Goal: Task Accomplishment & Management: Use online tool/utility

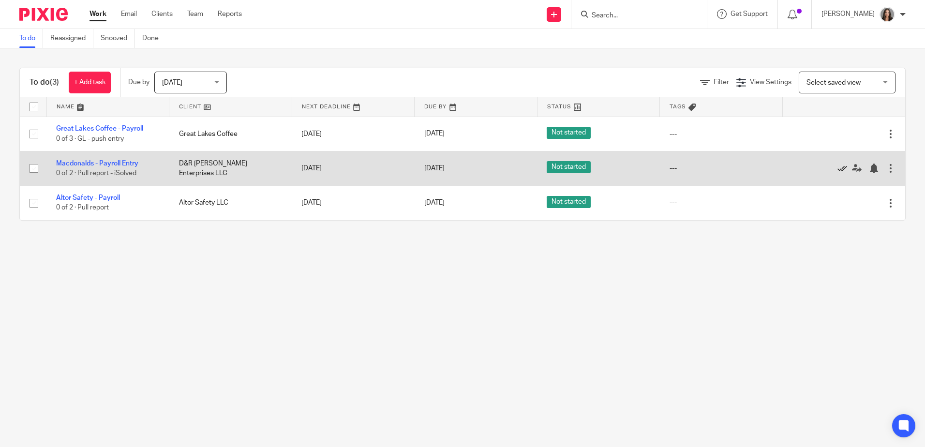
click at [838, 167] on icon at bounding box center [843, 169] width 10 height 10
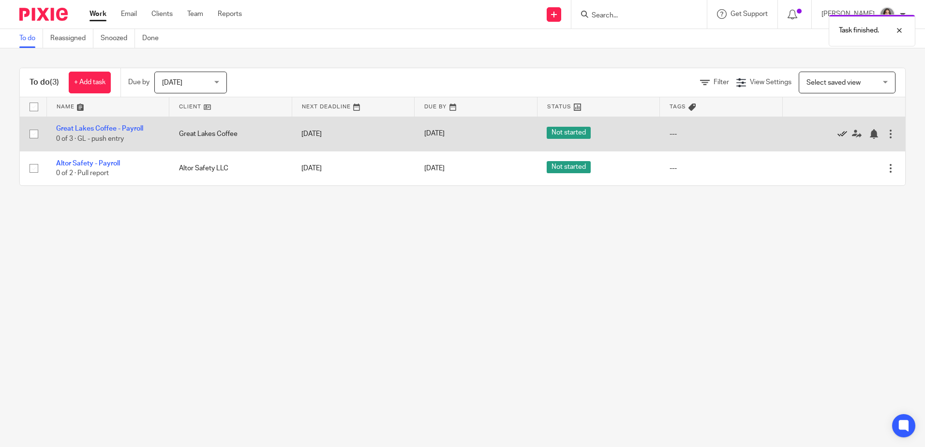
click at [838, 132] on icon at bounding box center [843, 134] width 10 height 10
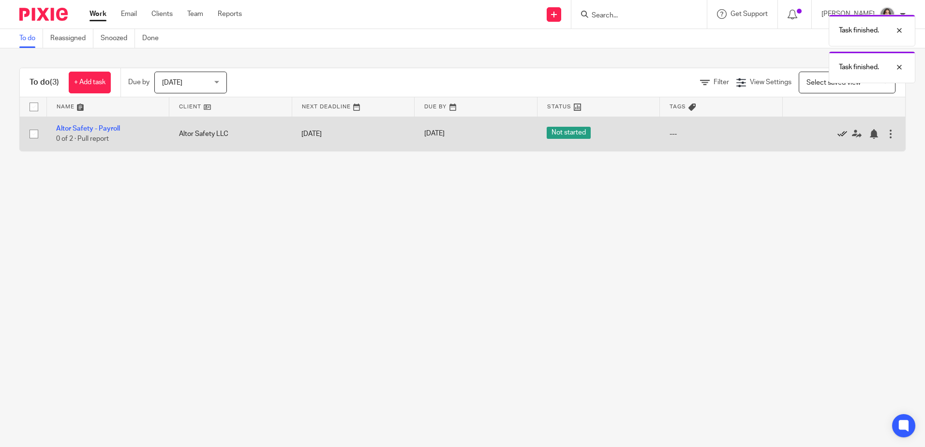
click at [838, 134] on icon at bounding box center [843, 134] width 10 height 10
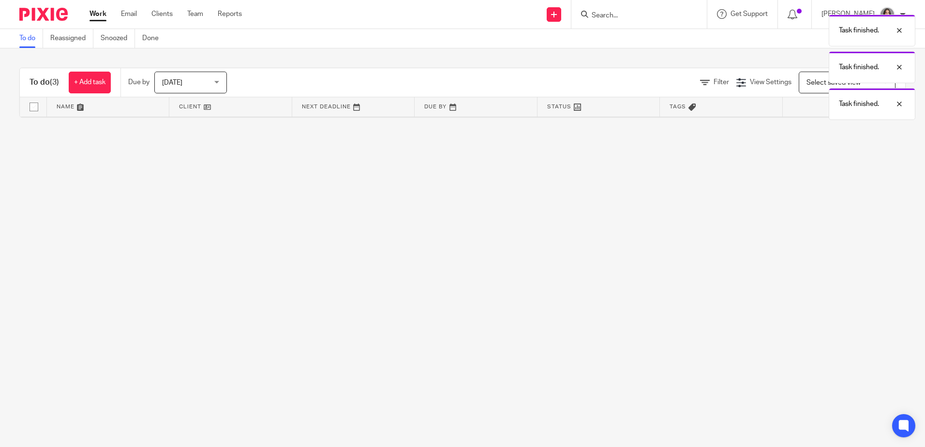
click at [196, 81] on span "[DATE]" at bounding box center [187, 82] width 51 height 20
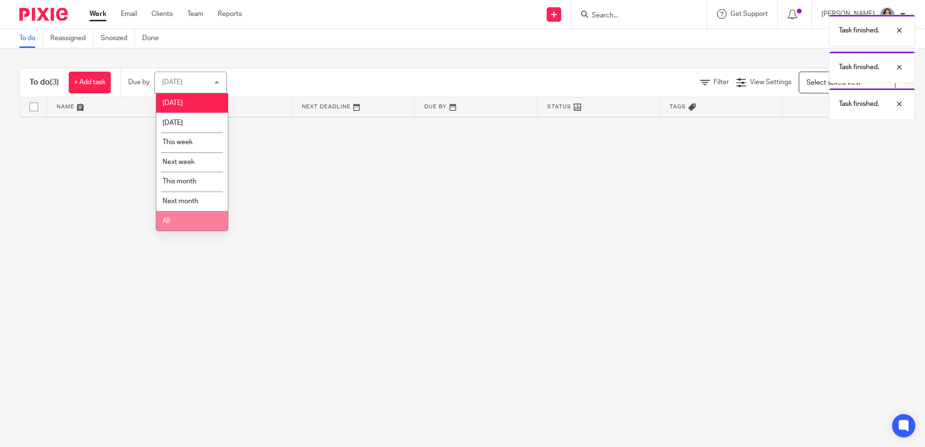
click at [171, 225] on li "All" at bounding box center [192, 221] width 72 height 20
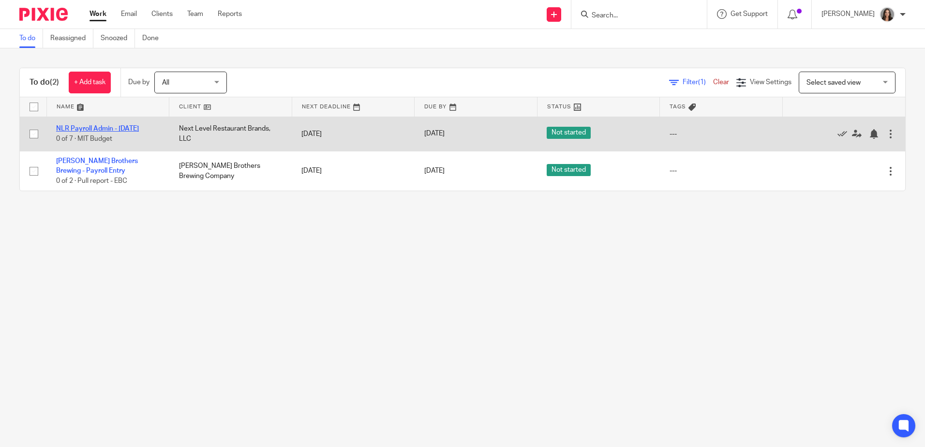
click at [81, 130] on link "NLR Payroll Admin - Thursday" at bounding box center [97, 128] width 83 height 7
click at [128, 127] on link "NLR Payroll Admin - Thursday" at bounding box center [97, 128] width 83 height 7
click at [87, 128] on link "NLR Payroll Admin - [DATE]" at bounding box center [97, 128] width 83 height 7
click at [77, 128] on link "NLR Payroll Admin - [DATE]" at bounding box center [97, 128] width 83 height 7
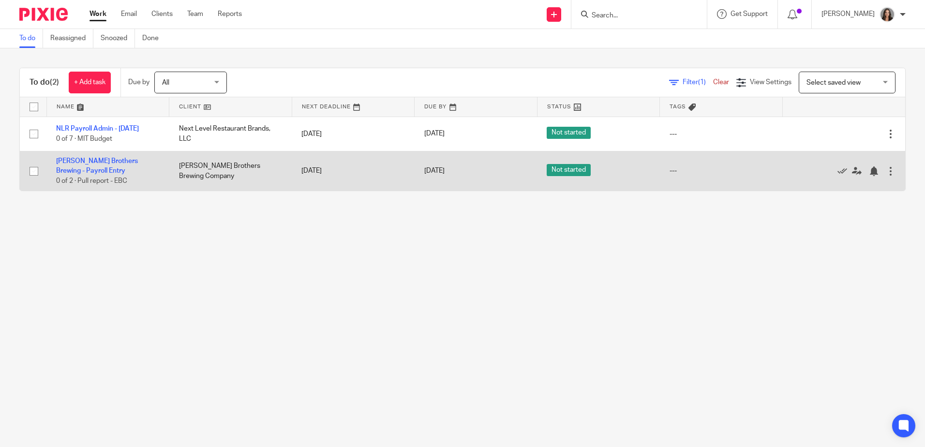
click at [96, 155] on td "Woodcock Brothers Brewing - Payroll Entry 0 of 2 · Pull report - EBC" at bounding box center [107, 171] width 123 height 40
click at [838, 168] on icon at bounding box center [843, 171] width 10 height 10
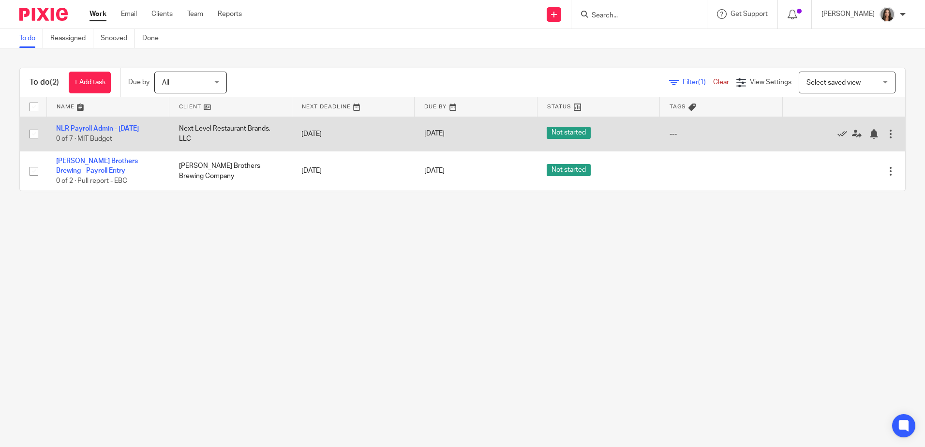
click at [35, 138] on input "checkbox" at bounding box center [34, 134] width 18 height 18
checkbox input "true"
click at [98, 129] on link "NLR Payroll Admin - [DATE]" at bounding box center [97, 128] width 83 height 7
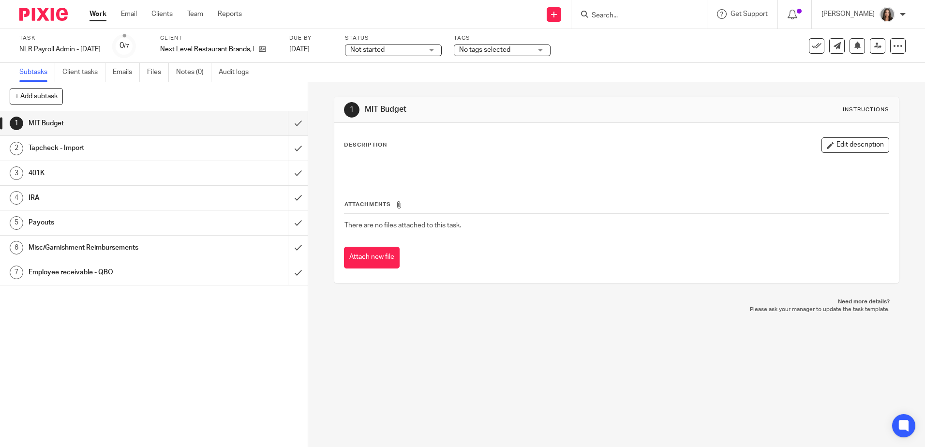
click at [100, 9] on link "Work" at bounding box center [98, 14] width 17 height 10
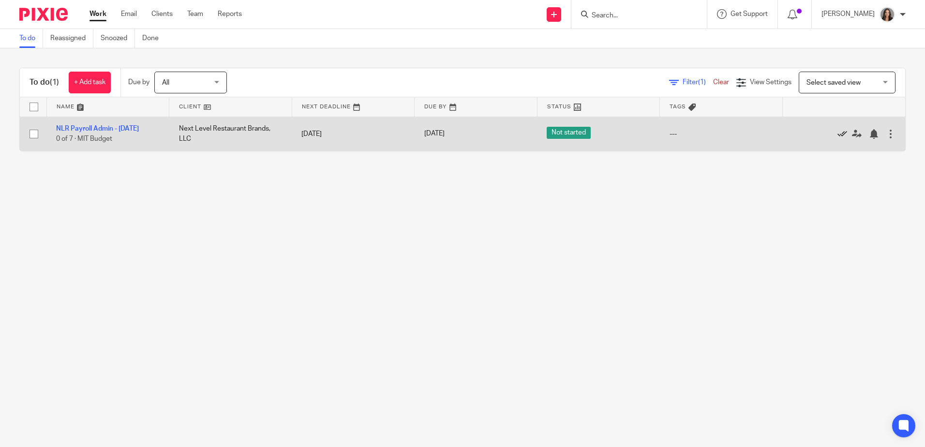
click at [838, 133] on icon at bounding box center [843, 134] width 10 height 10
